Goal: Task Accomplishment & Management: Complete application form

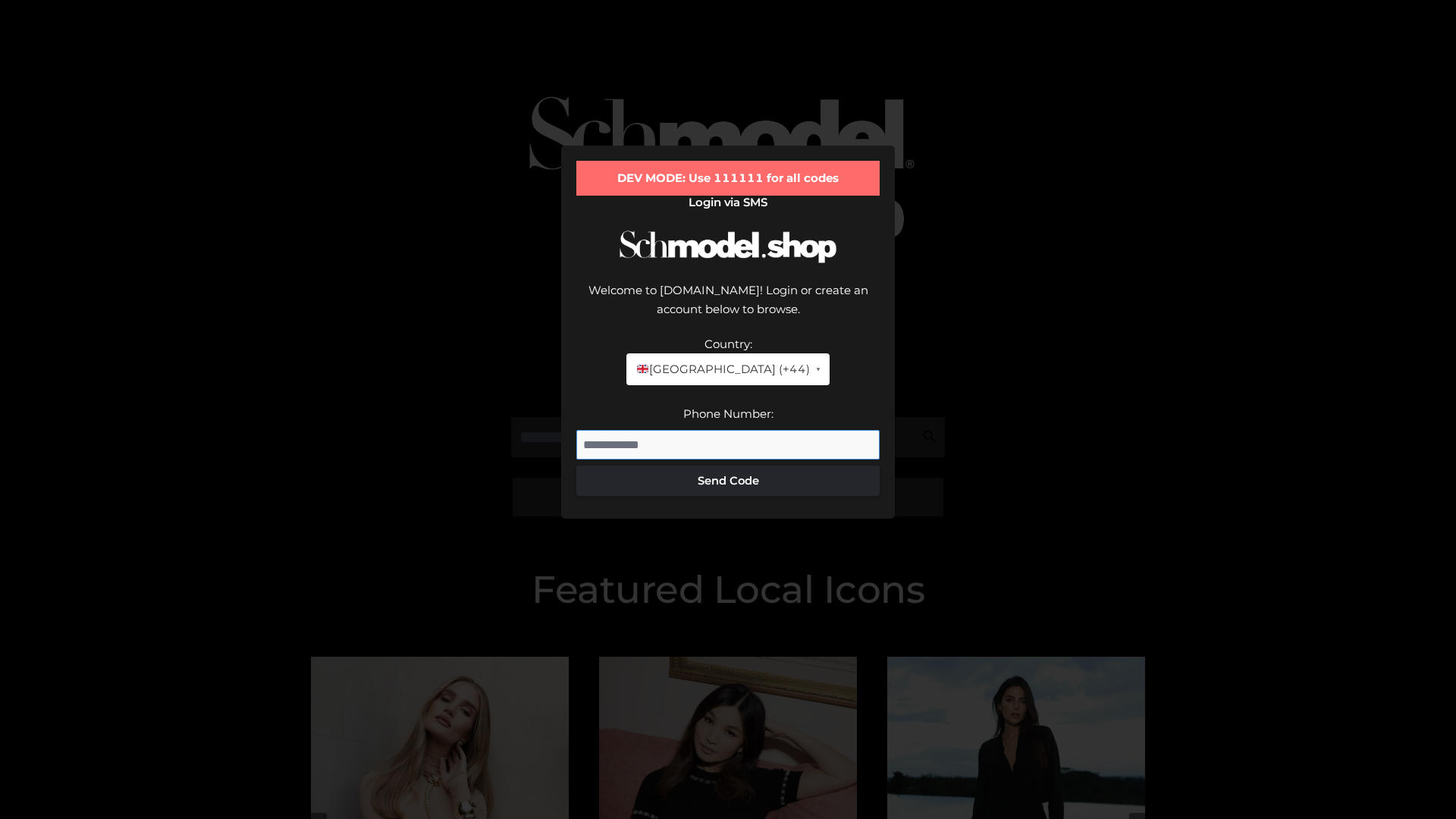
click at [728, 429] on input "Phone Number:" at bounding box center [727, 445] width 303 height 30
type input "**********"
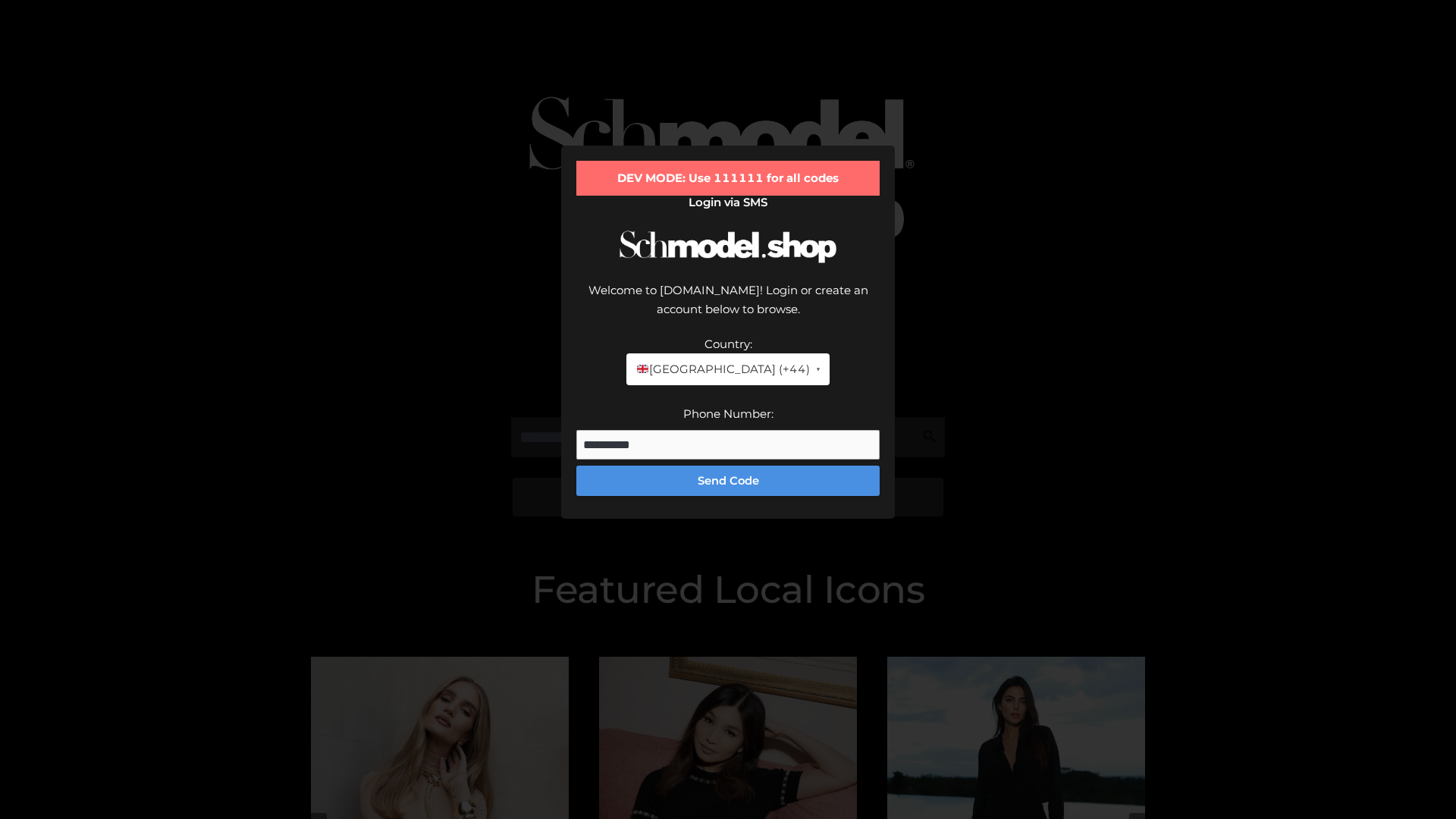
click at [728, 466] on button "Send Code" at bounding box center [727, 481] width 303 height 30
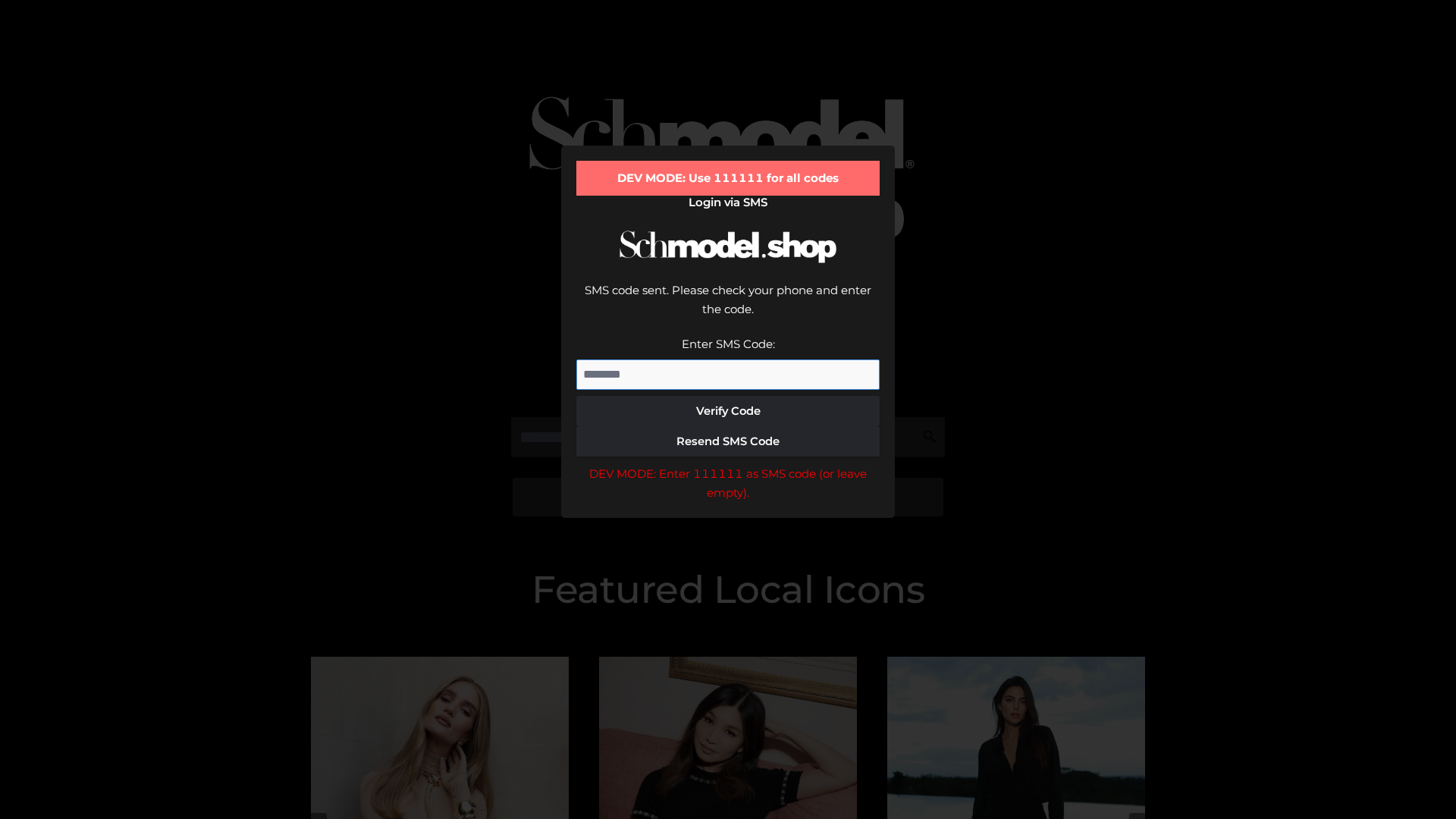
click at [728, 359] on input "Enter SMS Code:" at bounding box center [727, 374] width 303 height 30
type input "******"
click at [728, 396] on button "Verify Code" at bounding box center [727, 411] width 303 height 30
click at [728, 464] on div "DEV MODE: Enter 111111 as SMS code (or leave empty)." at bounding box center [727, 483] width 303 height 39
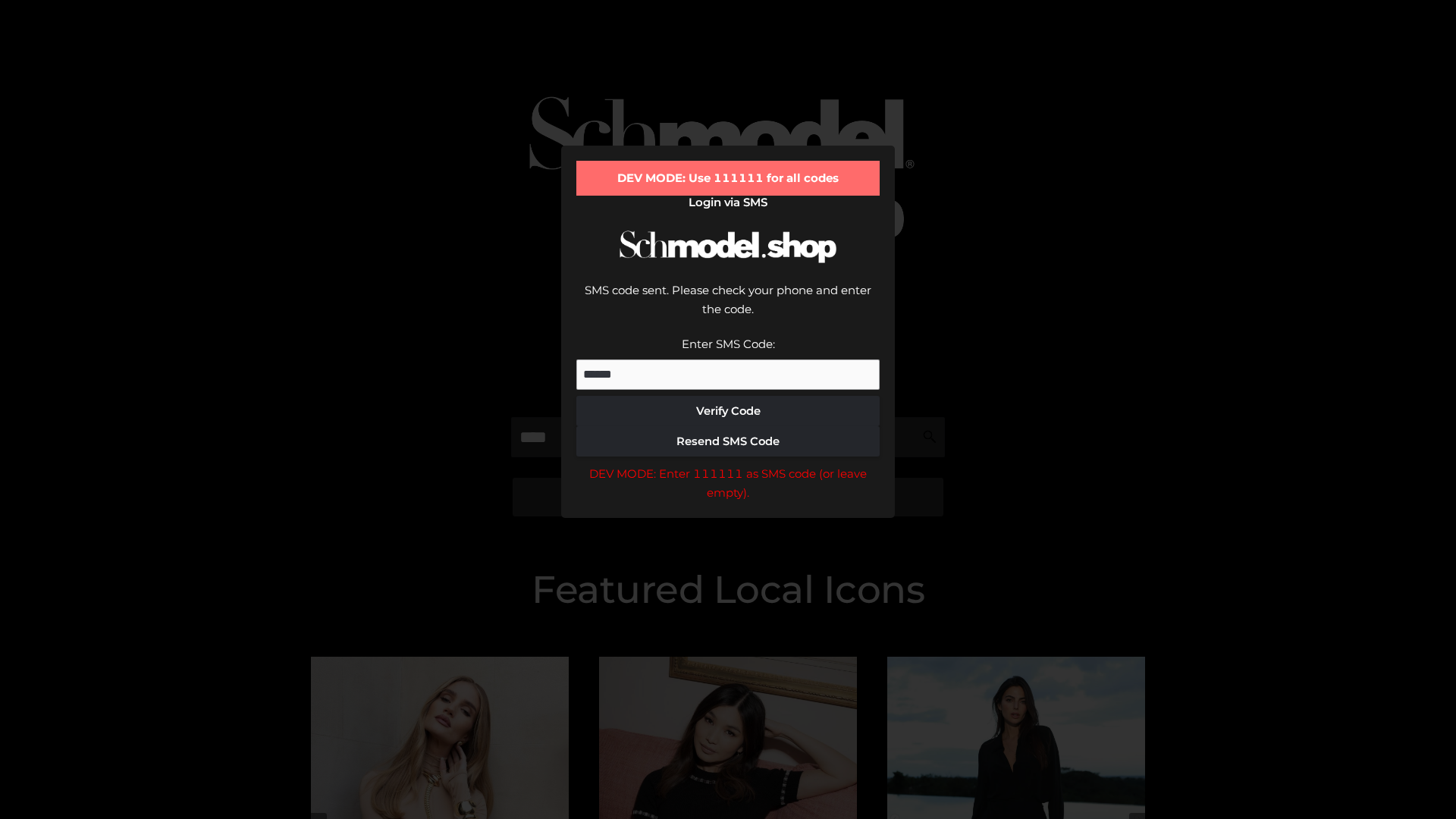
click at [728, 464] on div "DEV MODE: Enter 111111 as SMS code (or leave empty)." at bounding box center [727, 483] width 303 height 39
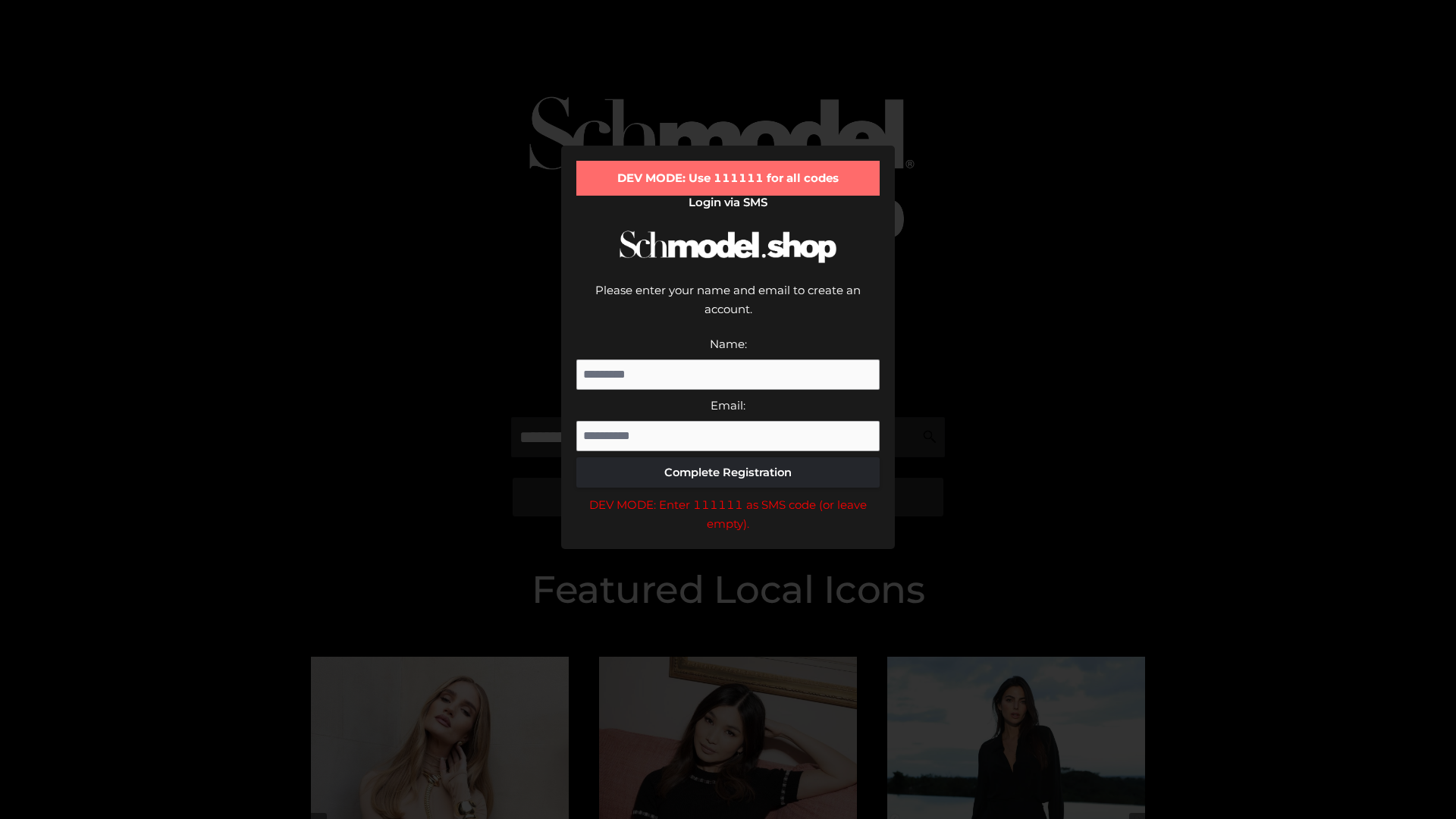
click at [728, 495] on div "DEV MODE: Enter 111111 as SMS code (or leave empty)." at bounding box center [727, 514] width 303 height 39
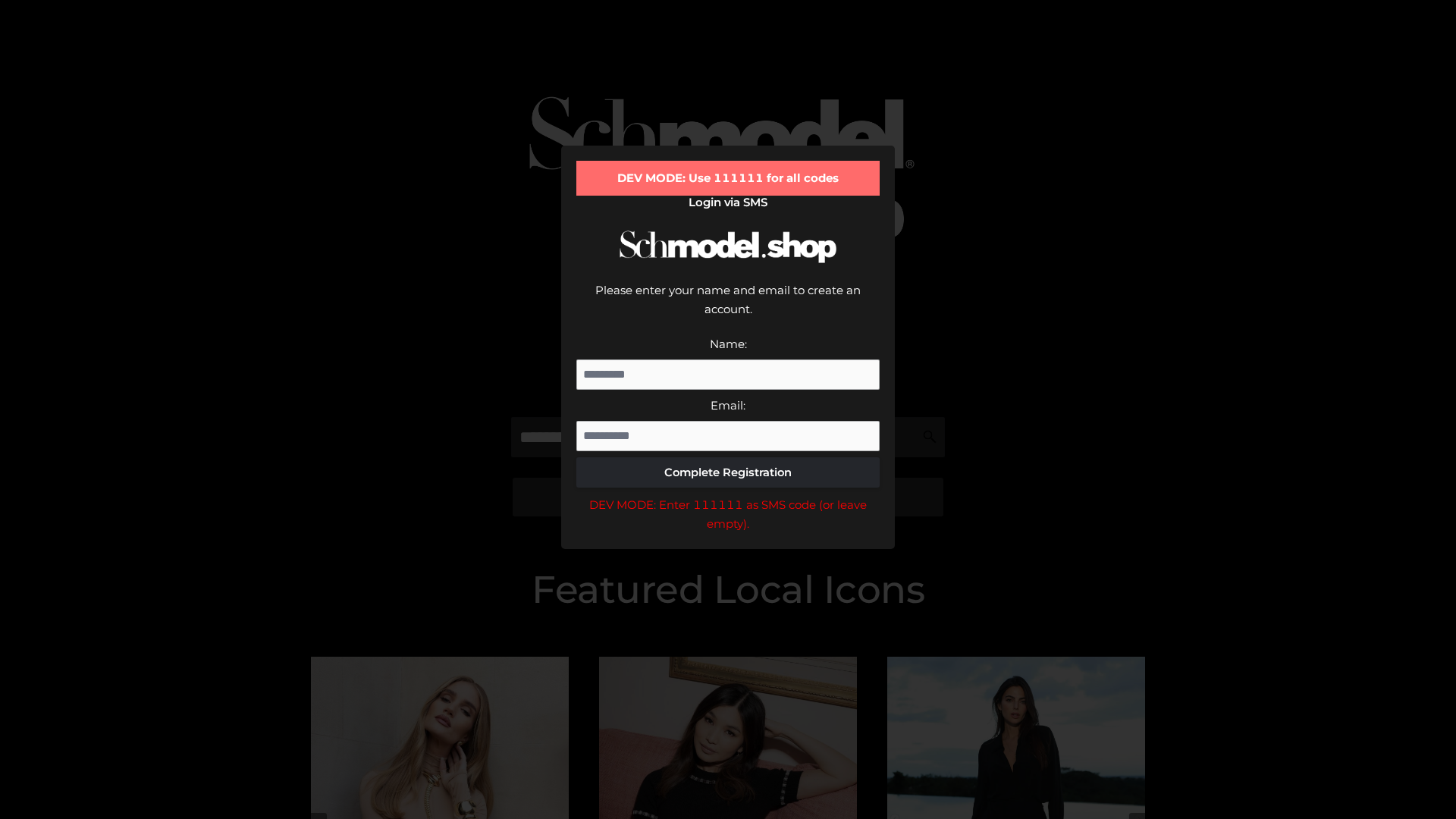
click at [728, 495] on div "DEV MODE: Enter 111111 as SMS code (or leave empty)." at bounding box center [727, 514] width 303 height 39
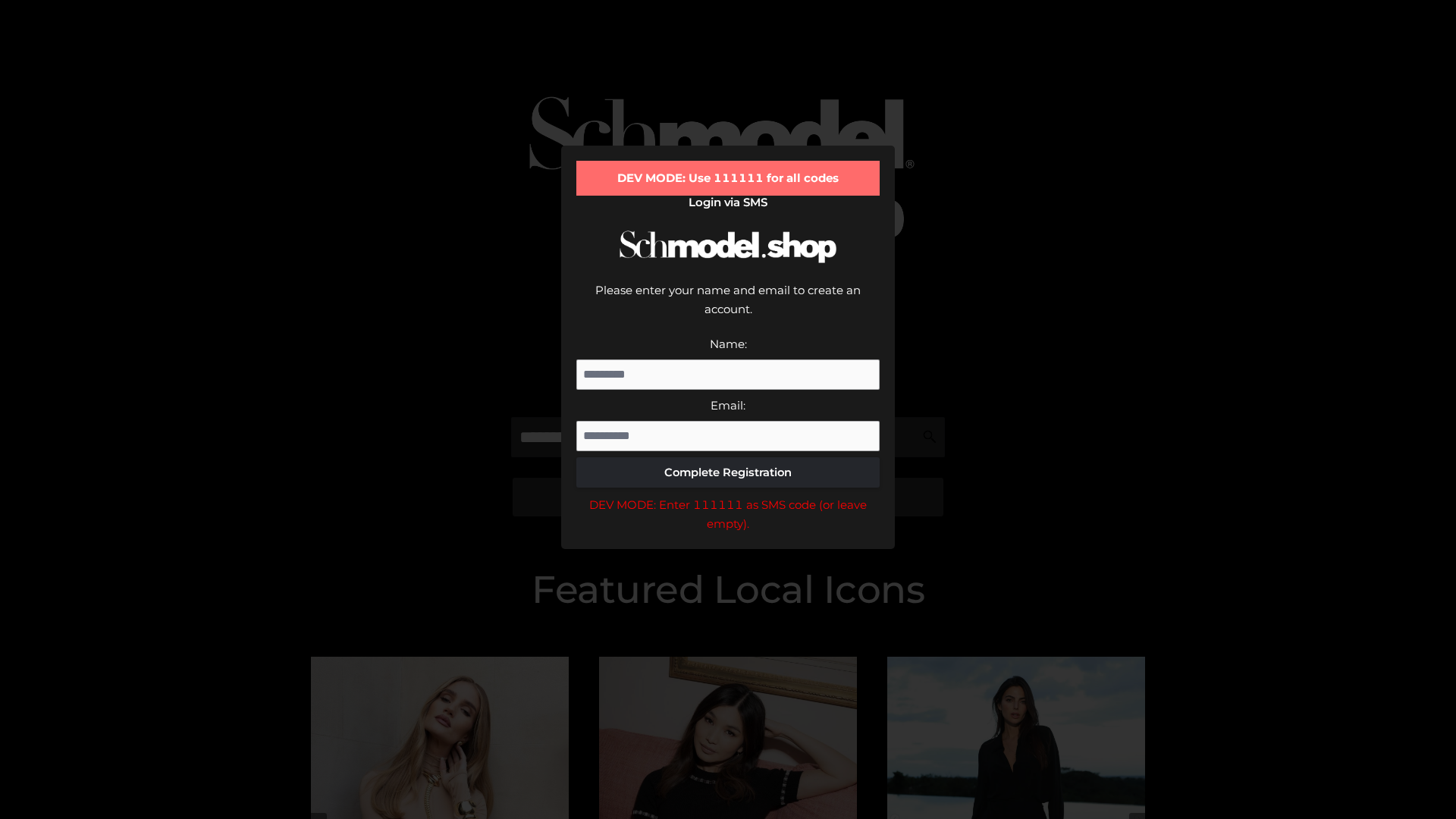
click at [728, 495] on div "DEV MODE: Enter 111111 as SMS code (or leave empty)." at bounding box center [727, 514] width 303 height 39
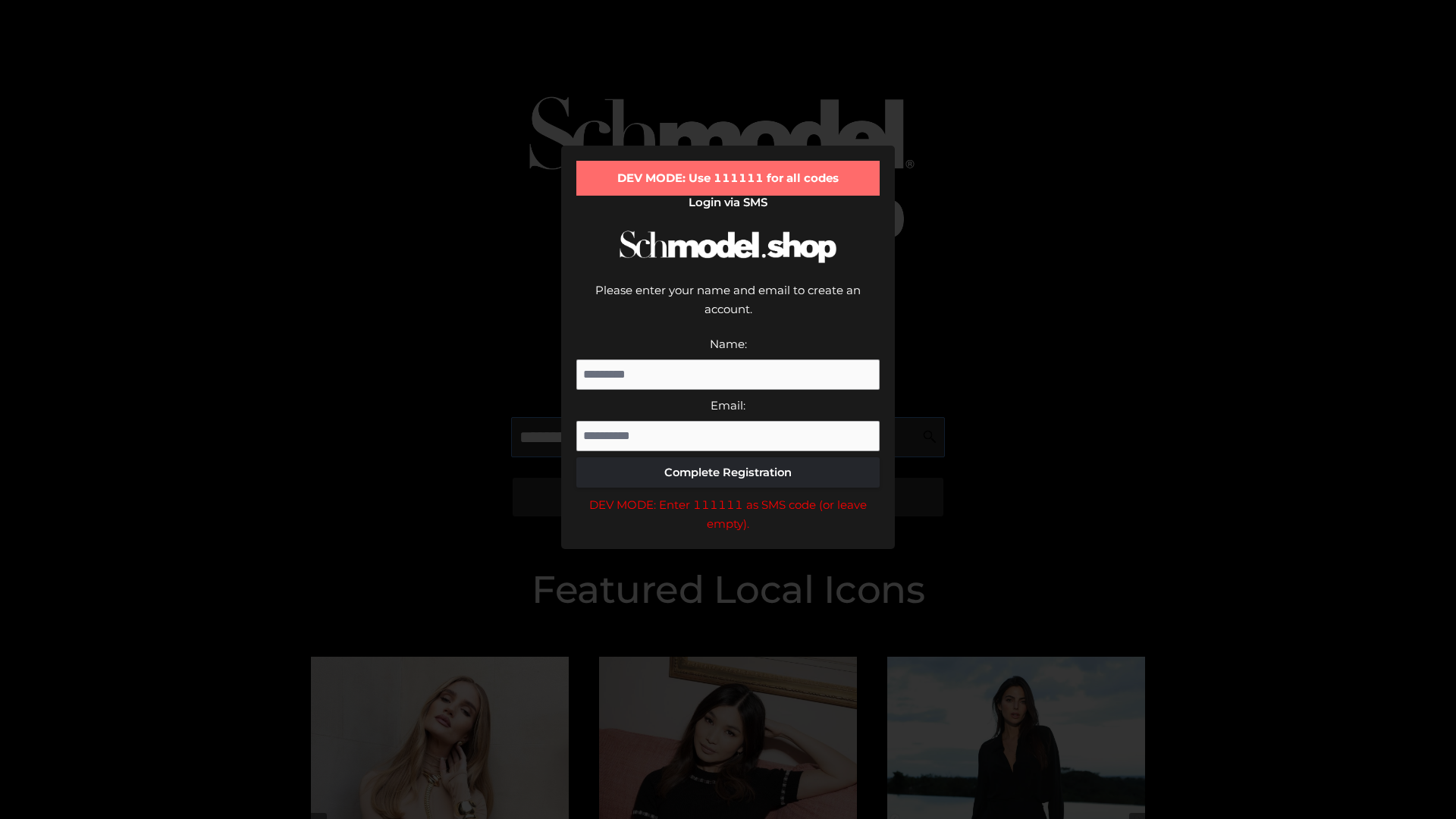
scroll to position [0, 1]
click at [728, 495] on div "DEV MODE: Enter 111111 as SMS code (or leave empty)." at bounding box center [727, 514] width 303 height 39
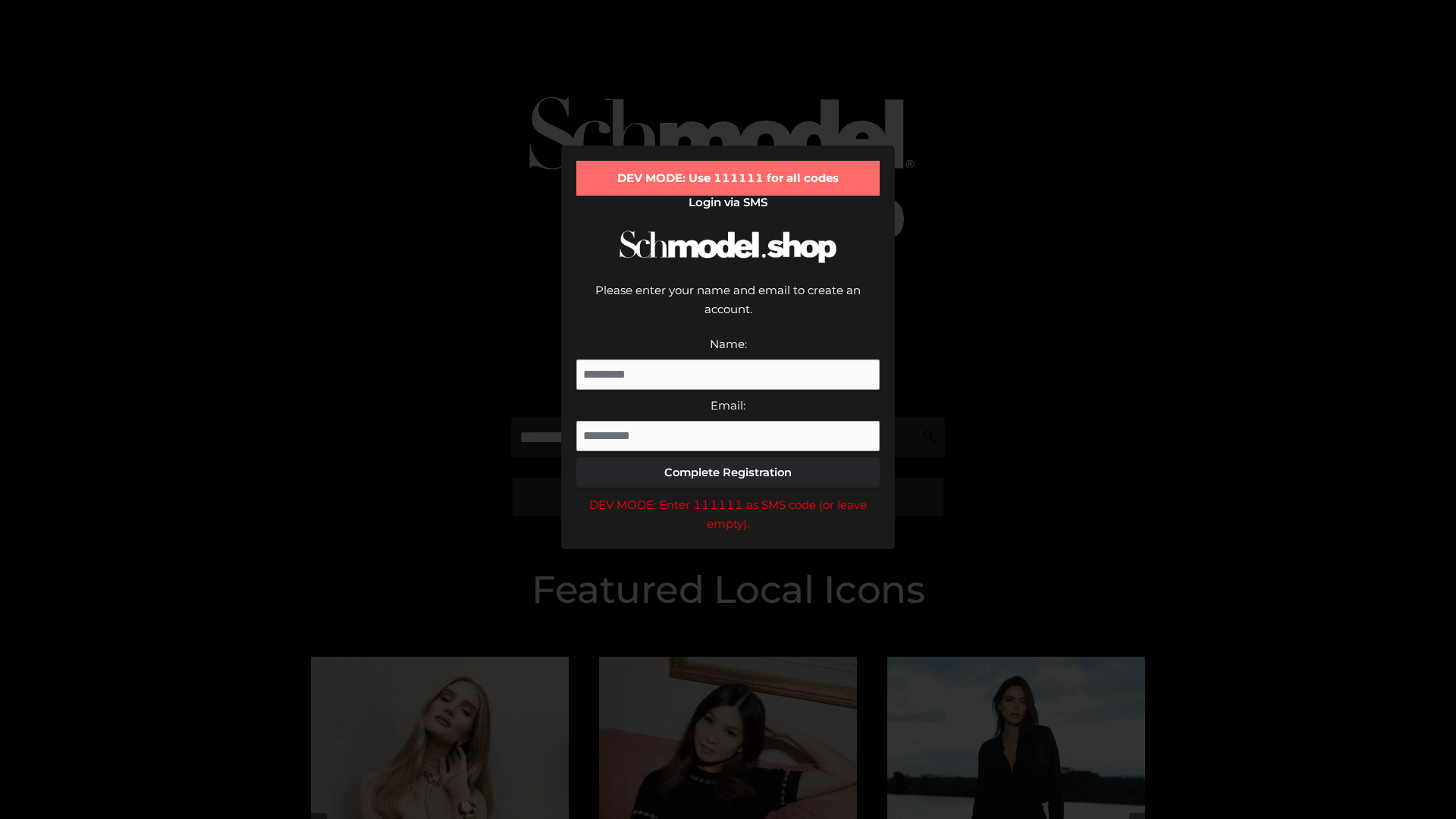
click at [728, 495] on div "DEV MODE: Enter 111111 as SMS code (or leave empty)." at bounding box center [727, 514] width 303 height 39
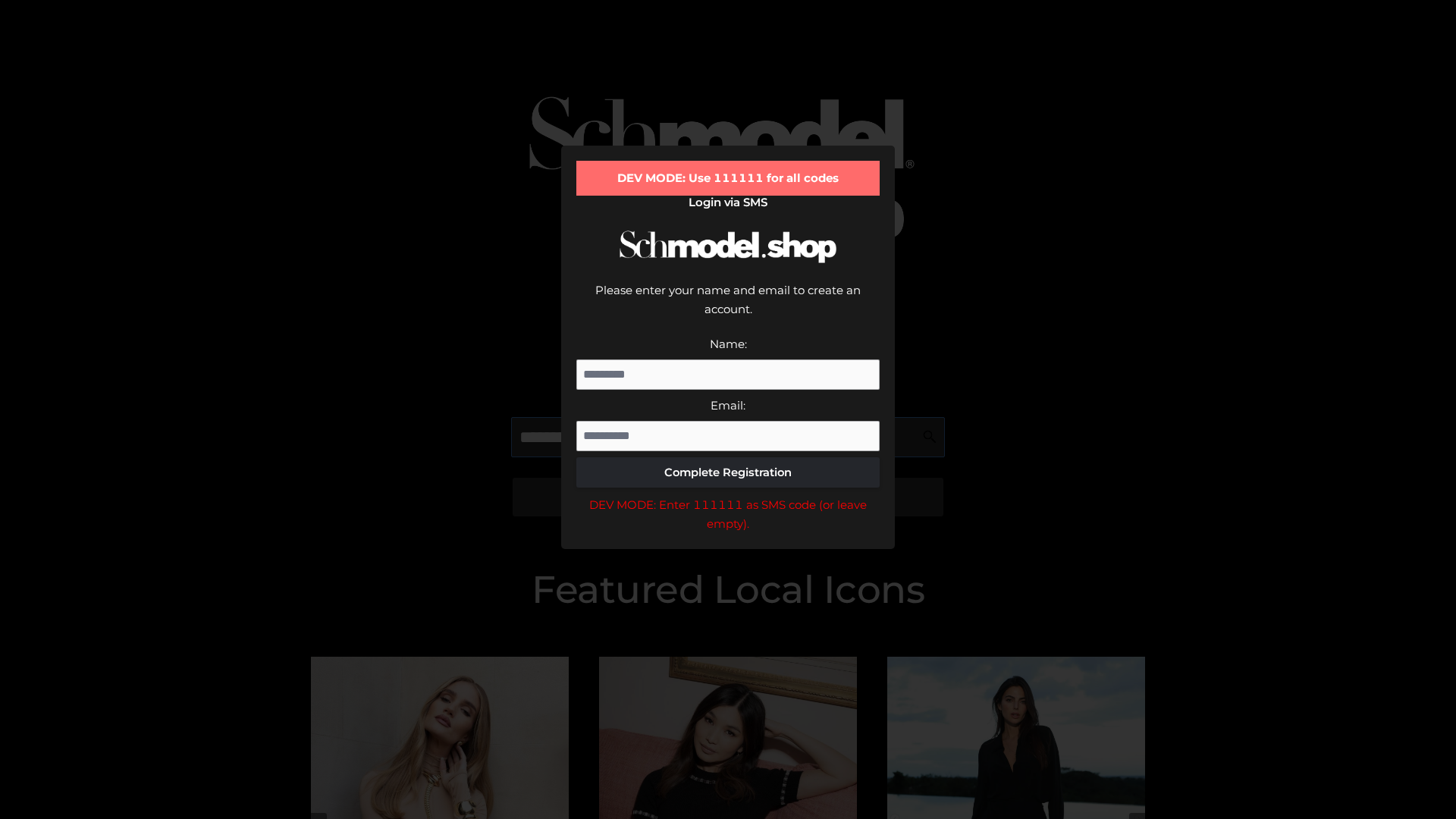
scroll to position [0, 92]
click at [728, 495] on div "DEV MODE: Enter 111111 as SMS code (or leave empty)." at bounding box center [727, 514] width 303 height 39
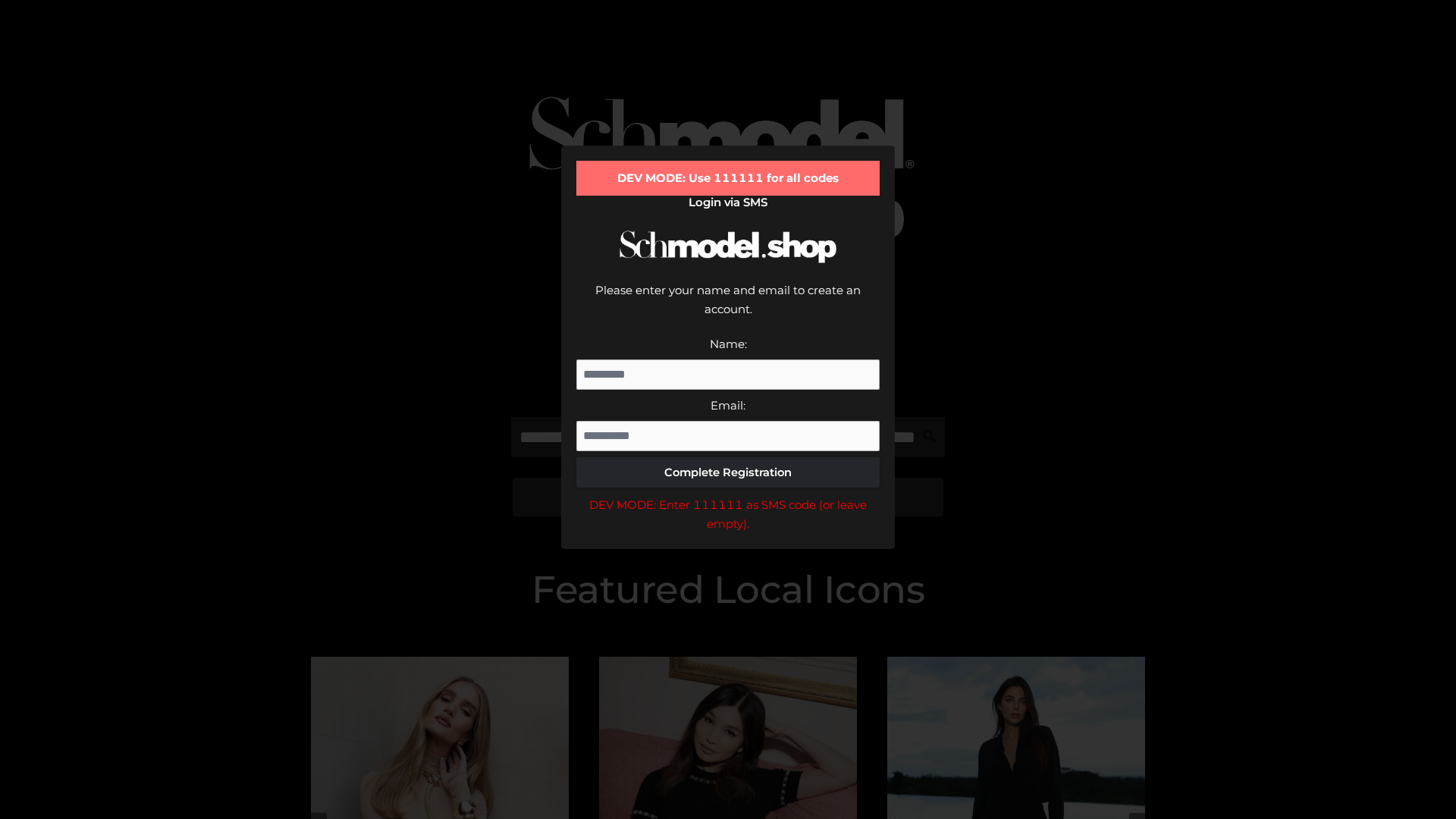
click at [728, 495] on div "DEV MODE: Enter 111111 as SMS code (or leave empty)." at bounding box center [727, 514] width 303 height 39
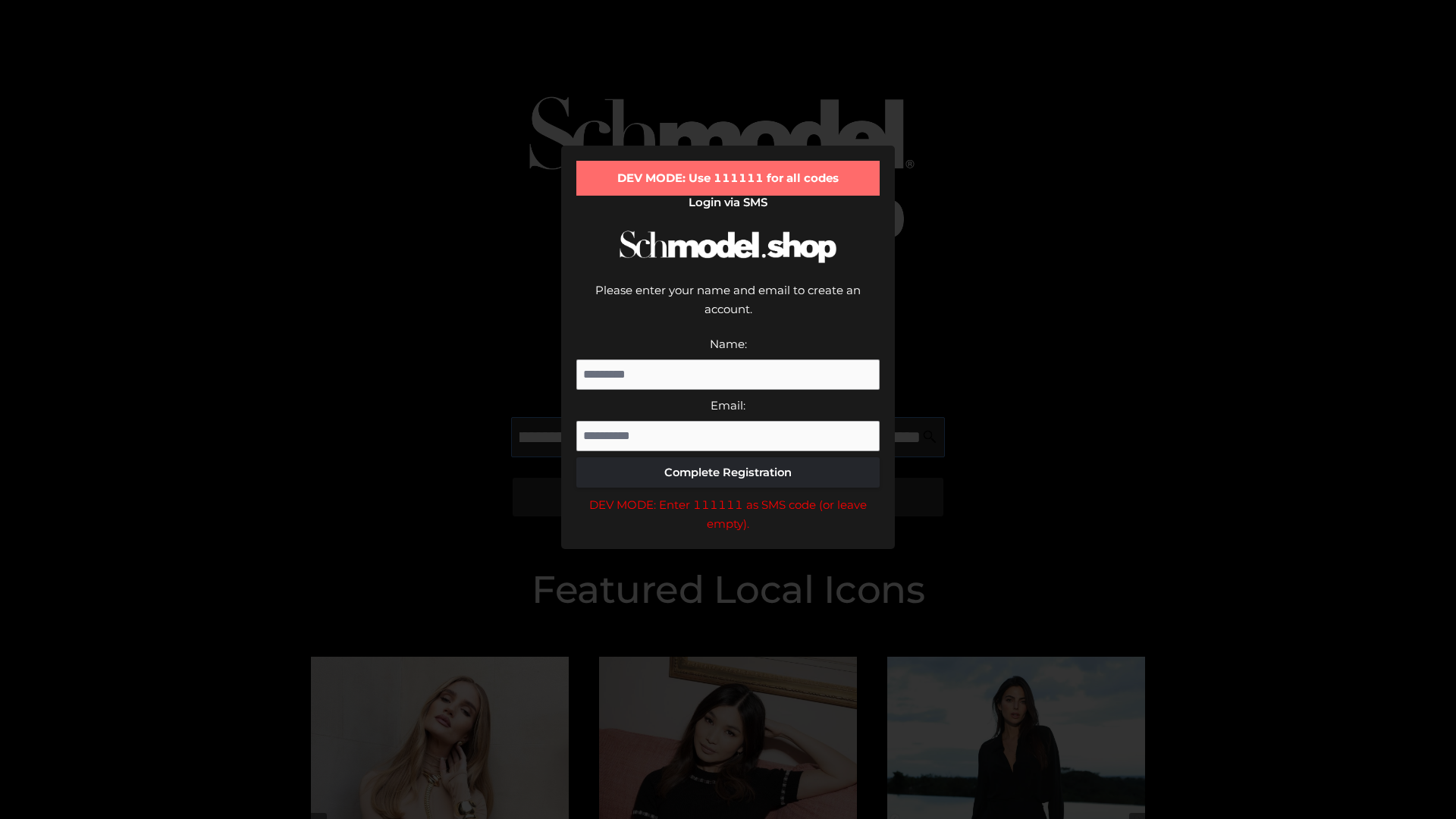
scroll to position [0, 188]
click at [728, 495] on div "DEV MODE: Enter 111111 as SMS code (or leave empty)." at bounding box center [727, 514] width 303 height 39
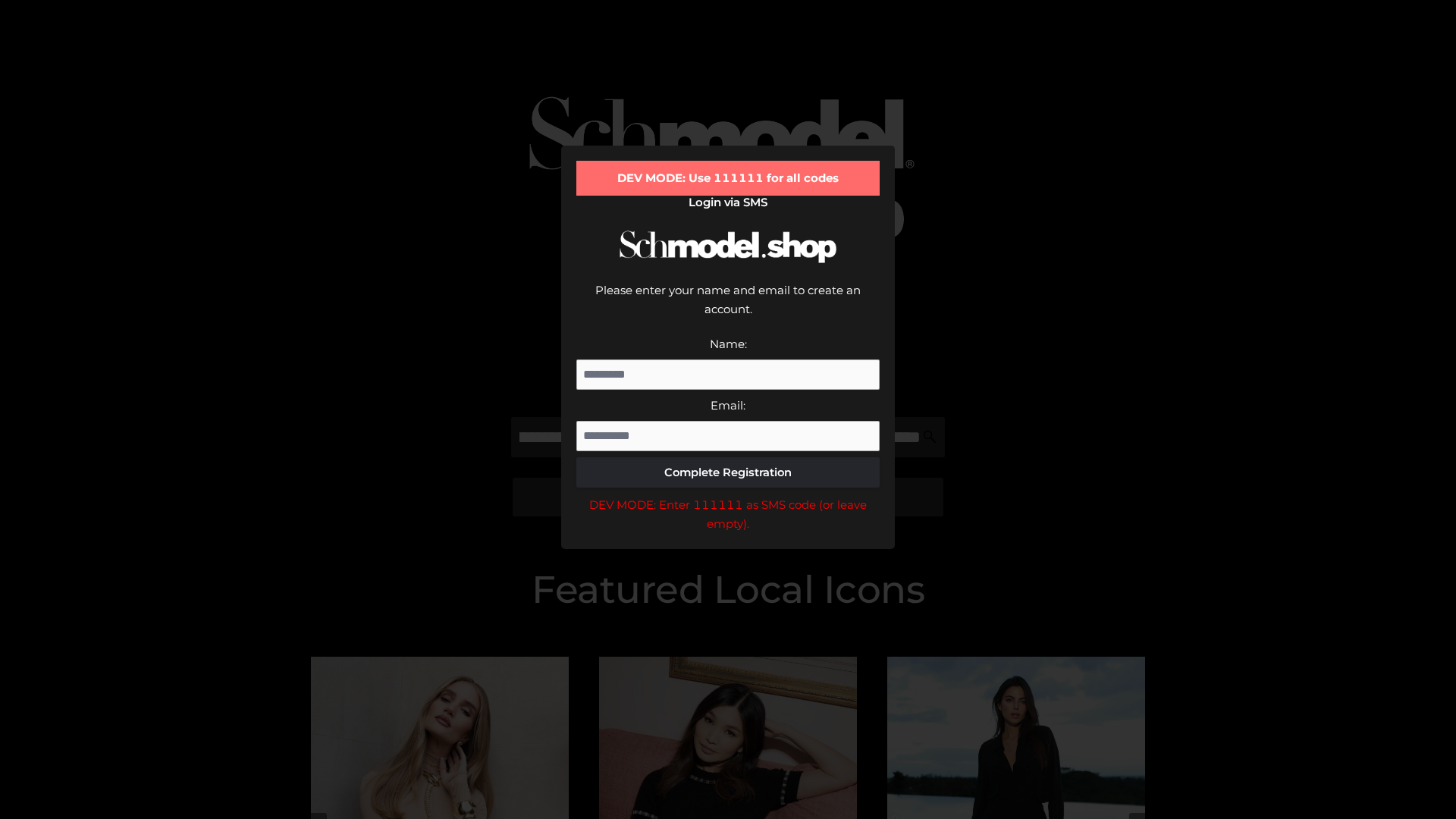
click at [728, 495] on div "DEV MODE: Enter 111111 as SMS code (or leave empty)." at bounding box center [727, 514] width 303 height 39
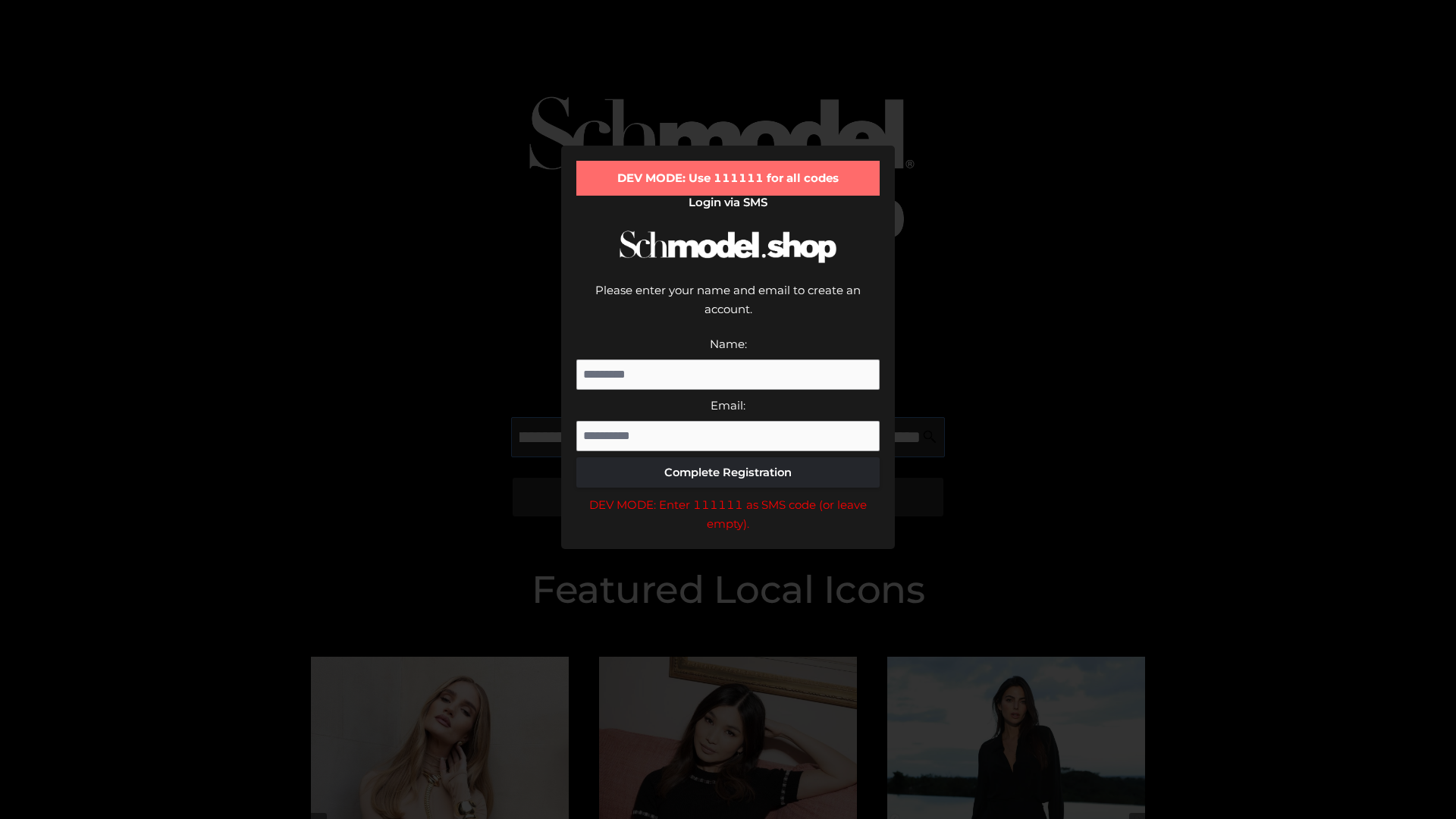
scroll to position [0, 276]
click at [728, 495] on div "DEV MODE: Enter 111111 as SMS code (or leave empty)." at bounding box center [727, 514] width 303 height 39
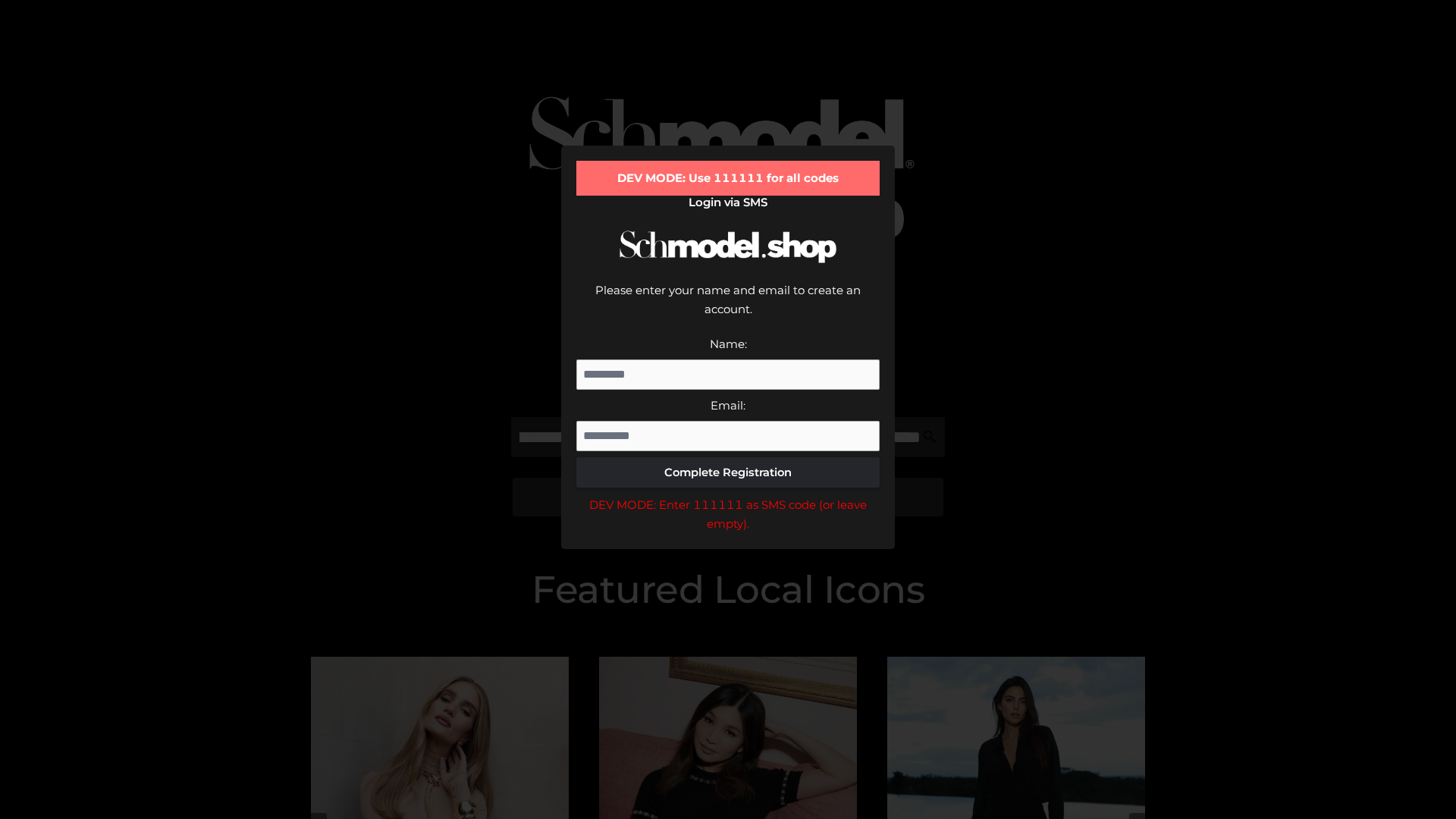
click at [728, 495] on div "DEV MODE: Enter 111111 as SMS code (or leave empty)." at bounding box center [727, 514] width 303 height 39
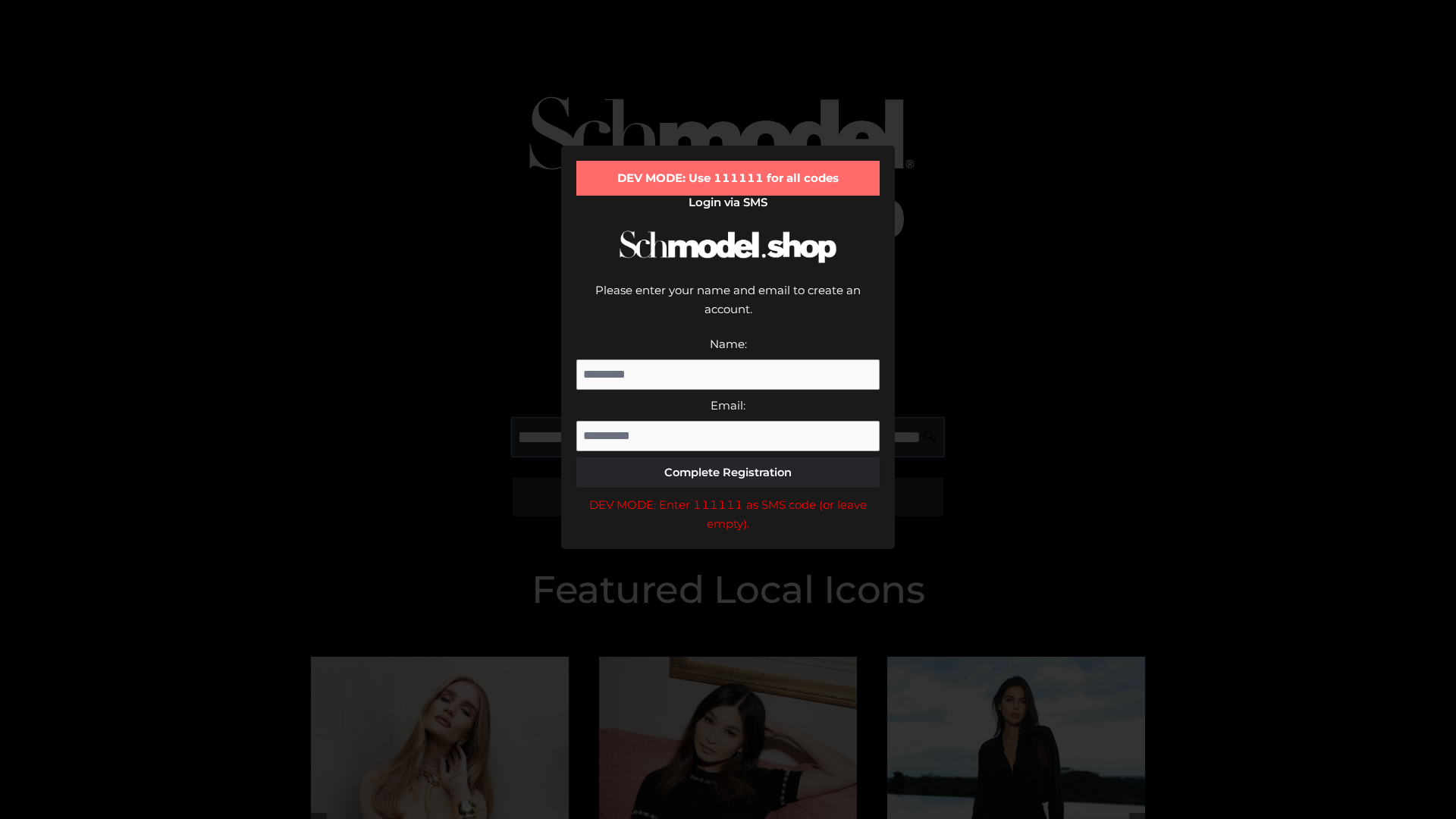
scroll to position [0, 367]
click at [728, 495] on div "DEV MODE: Enter 111111 as SMS code (or leave empty)." at bounding box center [727, 514] width 303 height 39
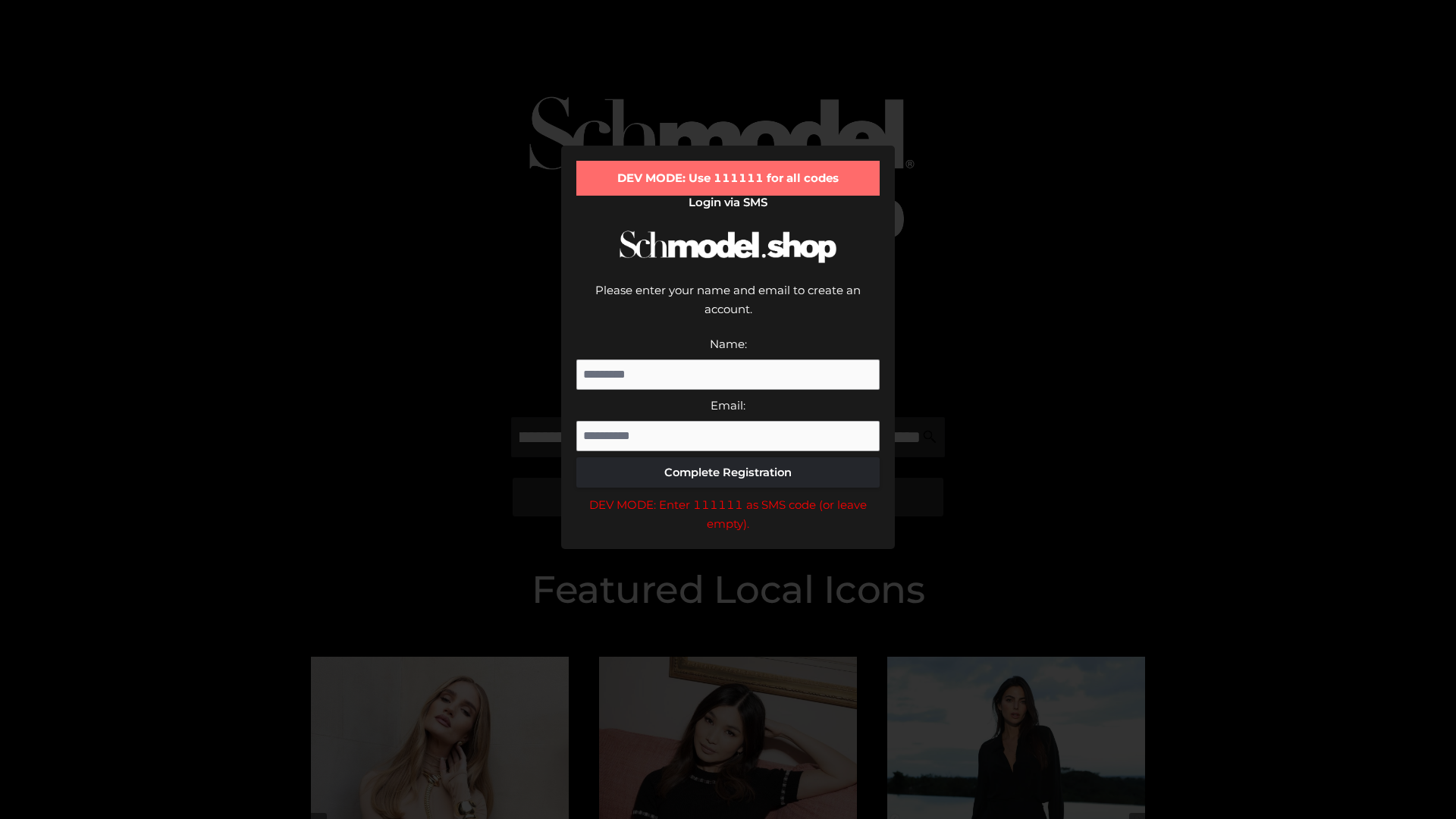
click at [728, 495] on div "DEV MODE: Enter 111111 as SMS code (or leave empty)." at bounding box center [727, 514] width 303 height 39
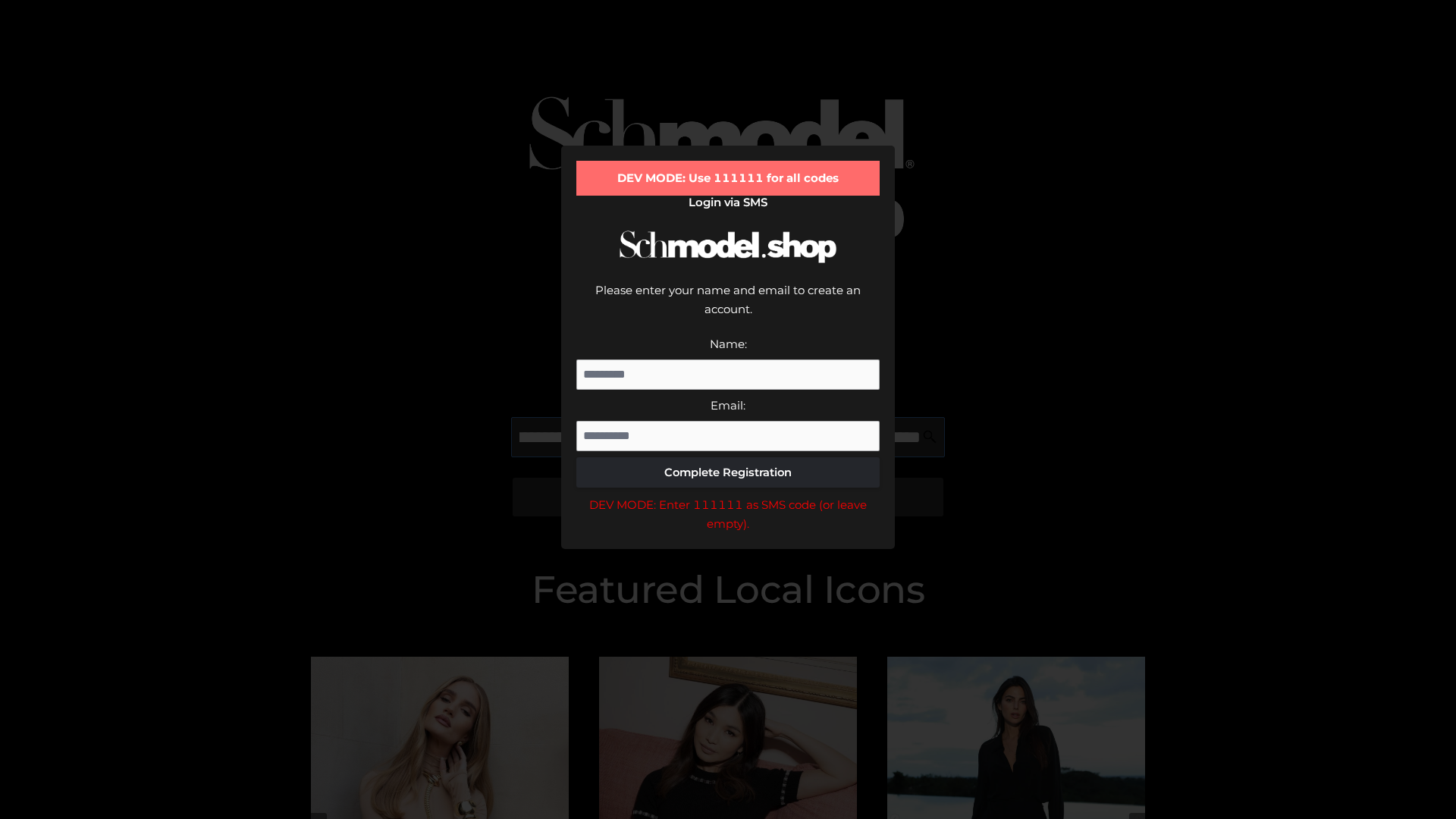
scroll to position [0, 463]
click at [728, 495] on div "DEV MODE: Enter 111111 as SMS code (or leave empty)." at bounding box center [727, 514] width 303 height 39
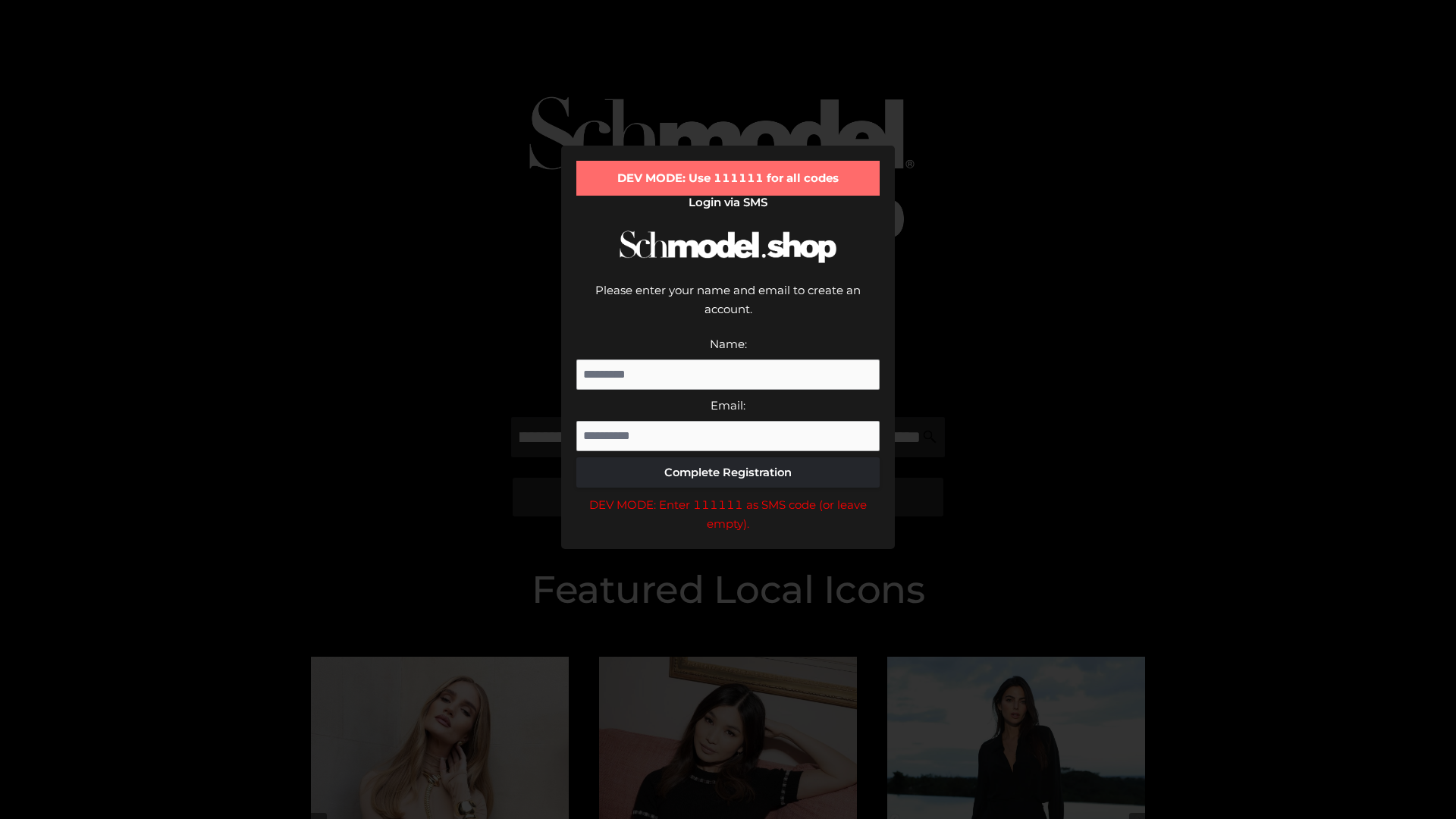
click at [728, 495] on div "DEV MODE: Enter 111111 as SMS code (or leave empty)." at bounding box center [727, 514] width 303 height 39
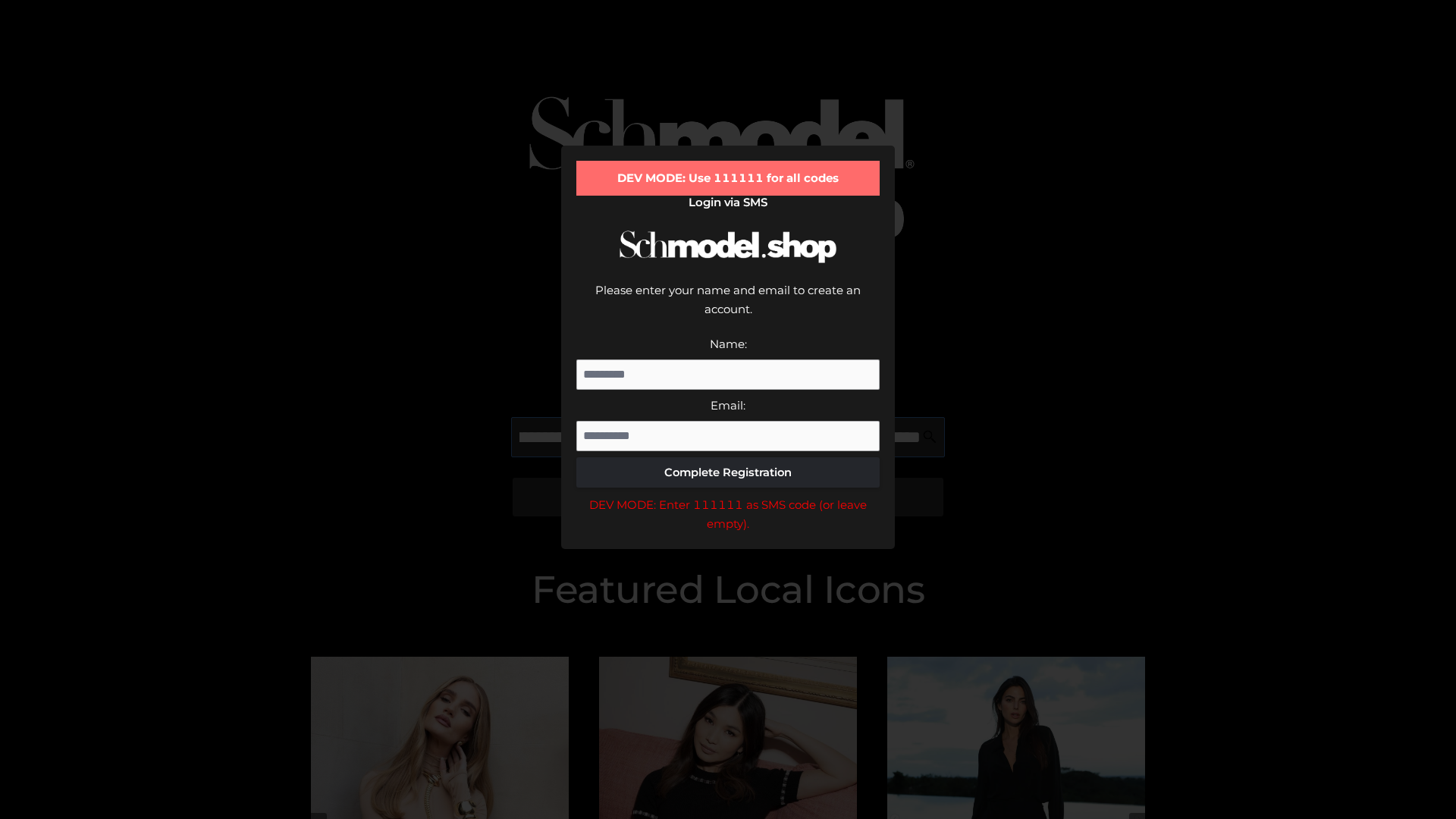
scroll to position [0, 549]
click at [728, 495] on div "DEV MODE: Enter 111111 as SMS code (or leave empty)." at bounding box center [727, 514] width 303 height 39
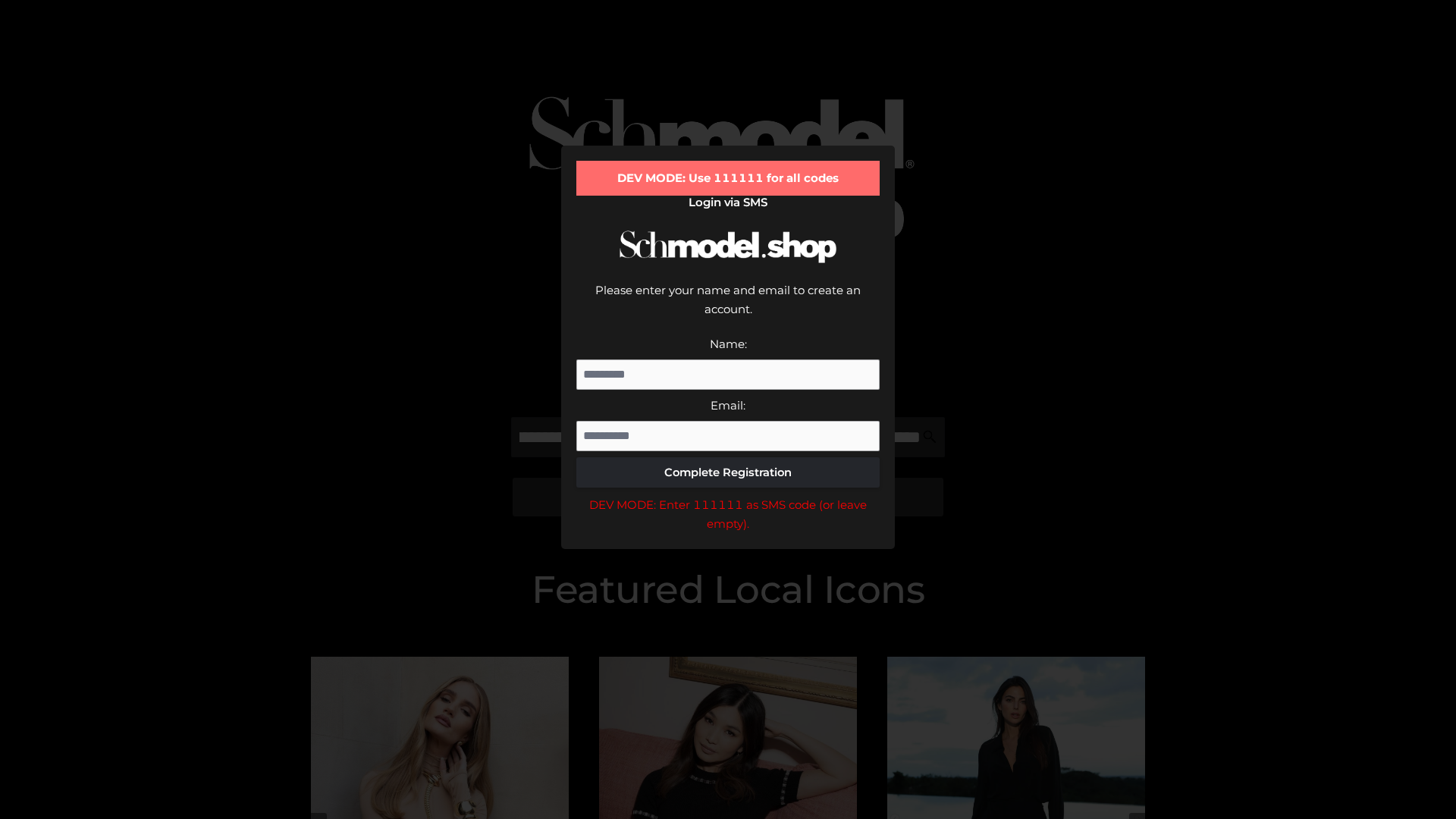
click at [728, 495] on div "DEV MODE: Enter 111111 as SMS code (or leave empty)." at bounding box center [727, 514] width 303 height 39
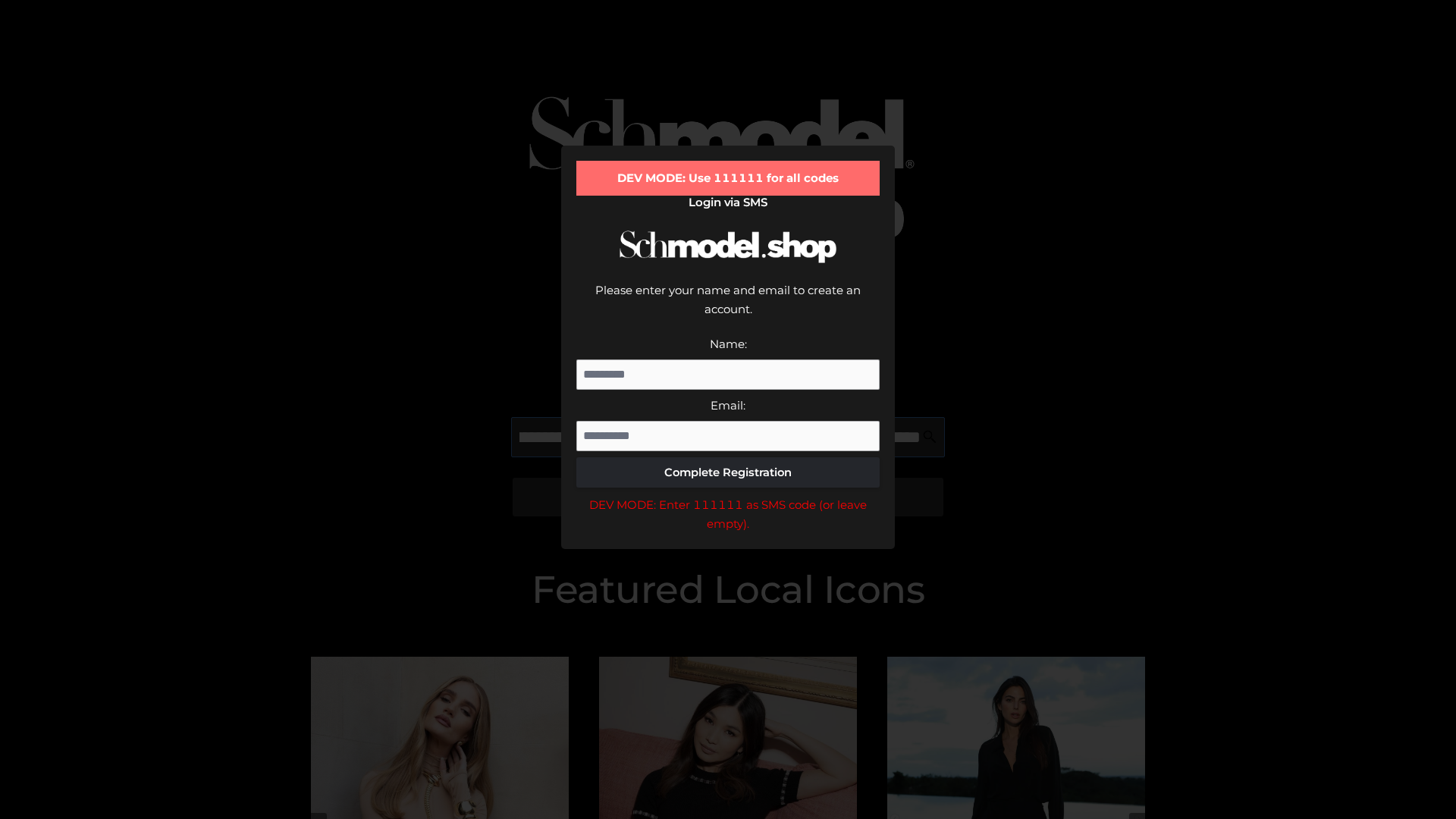
scroll to position [0, 642]
click at [728, 495] on div "DEV MODE: Enter 111111 as SMS code (or leave empty)." at bounding box center [727, 514] width 303 height 39
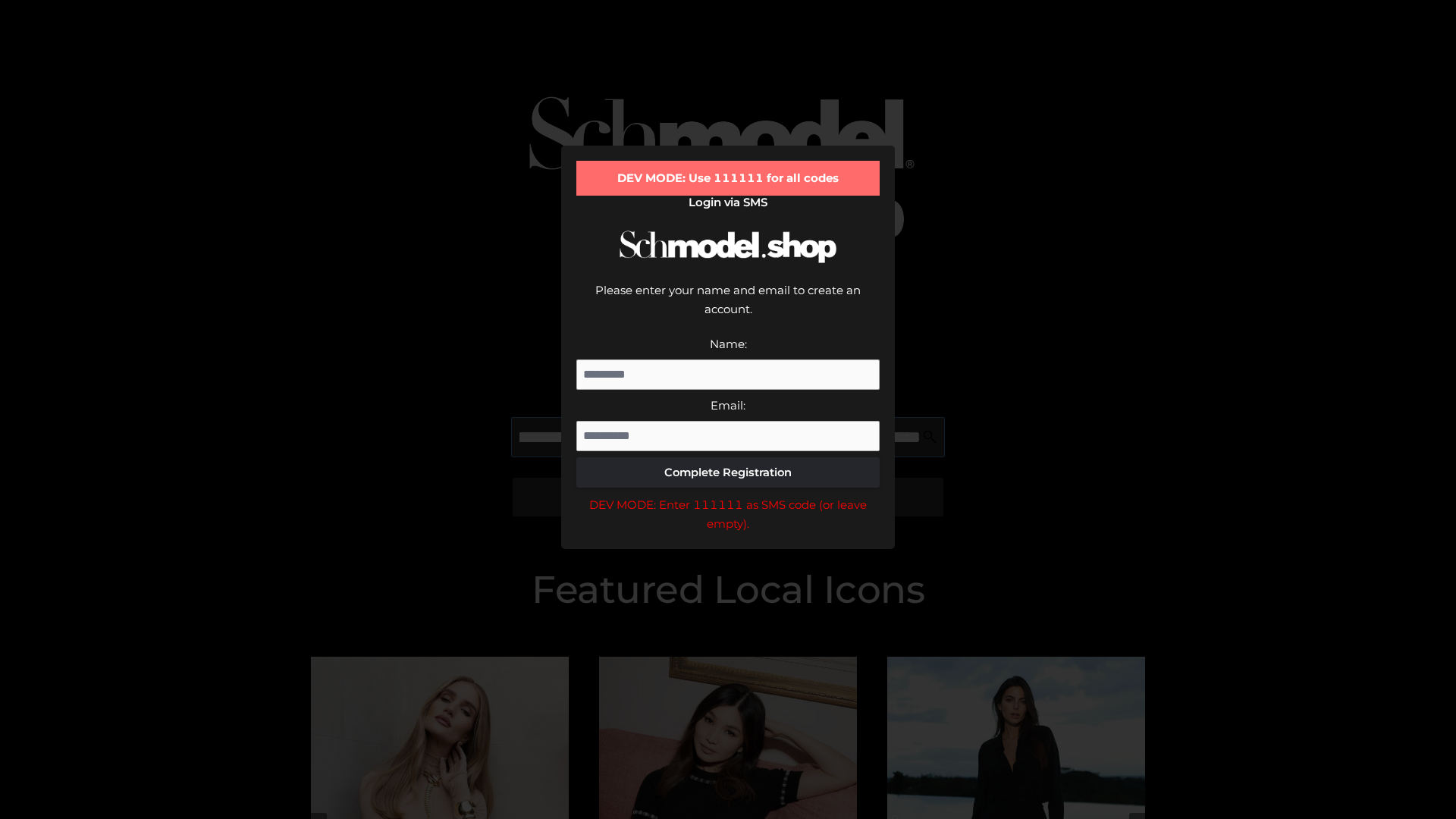
type input "**********"
